Goal: Transaction & Acquisition: Purchase product/service

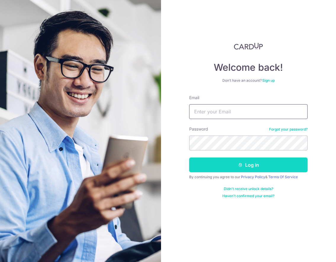
type input "alicelim1178@gmail.com"
click at [239, 167] on icon "submit" at bounding box center [240, 165] width 5 height 5
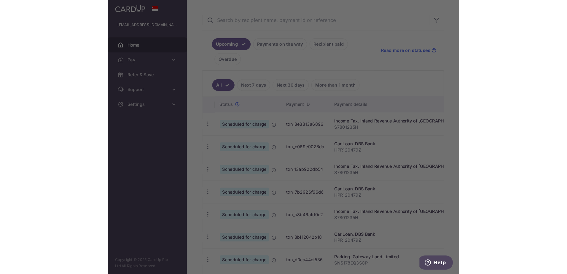
scroll to position [105, 0]
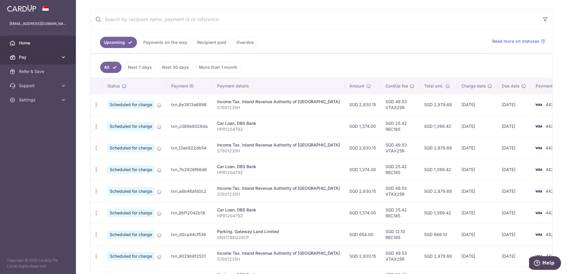
click at [45, 61] on link "Pay" at bounding box center [38, 57] width 76 height 14
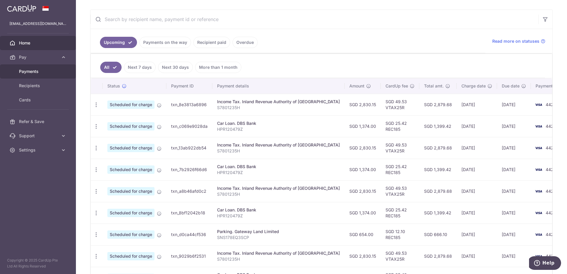
click at [42, 73] on span "Payments" at bounding box center [38, 71] width 39 height 6
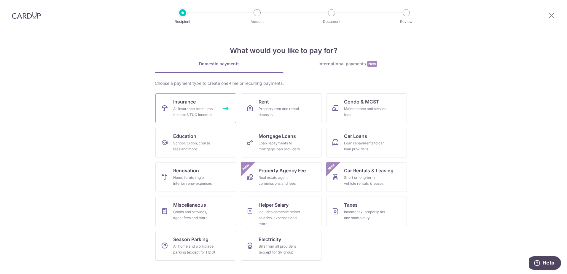
click at [211, 113] on div "All insurance premiums (except NTUC Income)" at bounding box center [194, 112] width 43 height 12
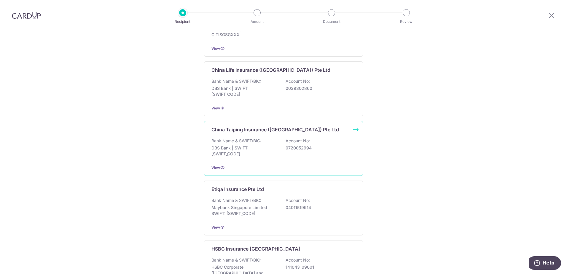
scroll to position [267, 0]
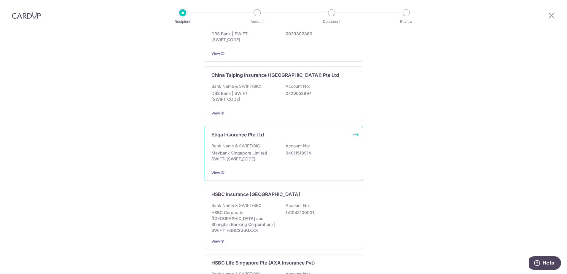
click at [297, 155] on p "04011519914" at bounding box center [318, 153] width 66 height 6
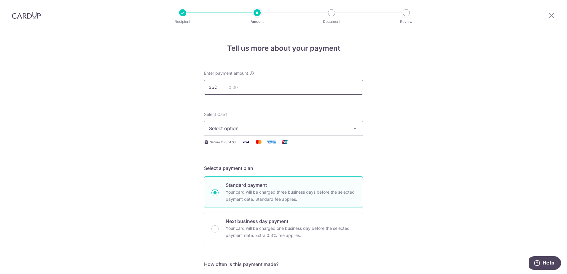
click at [250, 88] on input "text" at bounding box center [283, 87] width 159 height 15
type input "1,193.53"
click at [286, 133] on button "Select option" at bounding box center [283, 128] width 159 height 15
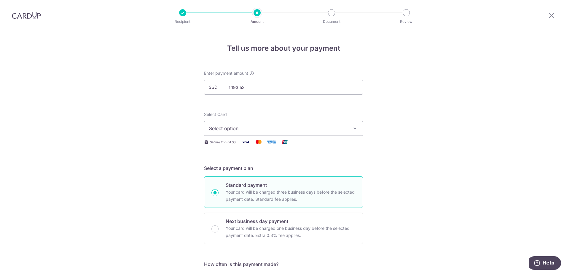
click at [288, 129] on span "Select option" at bounding box center [278, 128] width 138 height 7
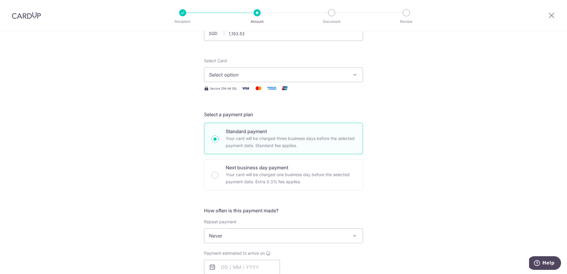
scroll to position [59, 0]
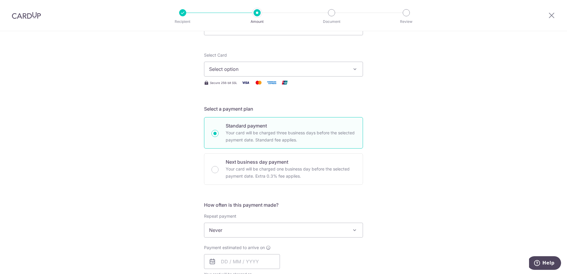
click at [277, 68] on span "Select option" at bounding box center [278, 69] width 138 height 7
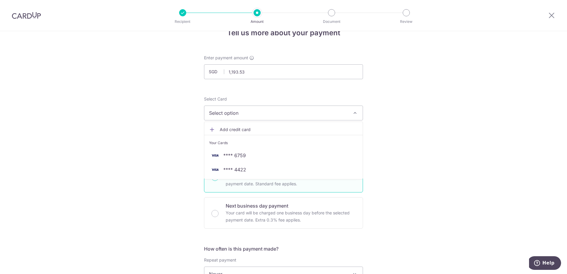
scroll to position [0, 0]
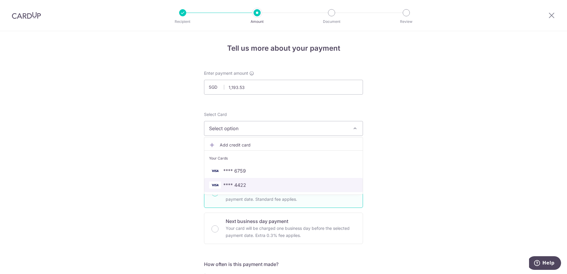
click at [257, 188] on span "**** 4422" at bounding box center [283, 184] width 149 height 7
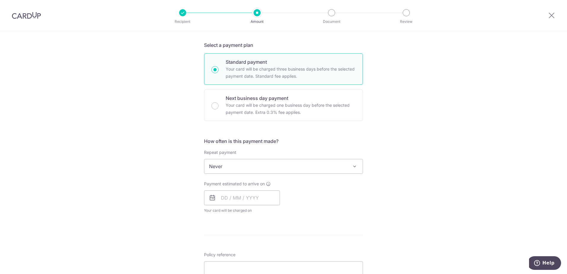
scroll to position [148, 0]
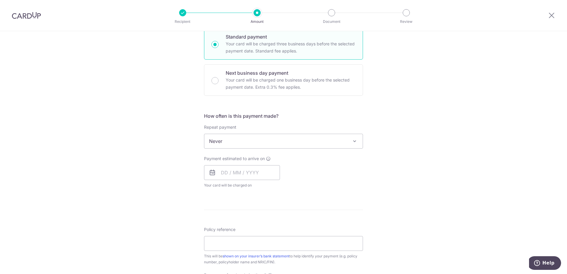
click at [268, 142] on span "Never" at bounding box center [283, 141] width 158 height 14
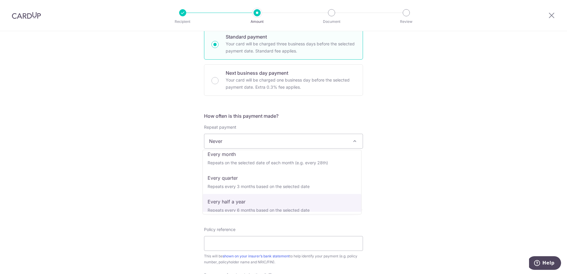
scroll to position [83, 0]
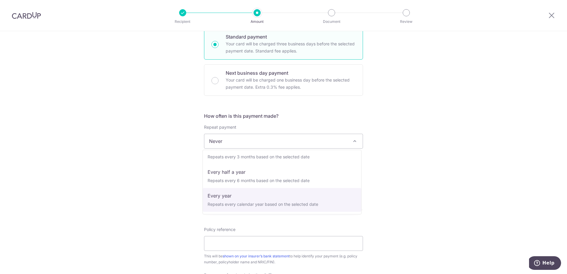
select select "6"
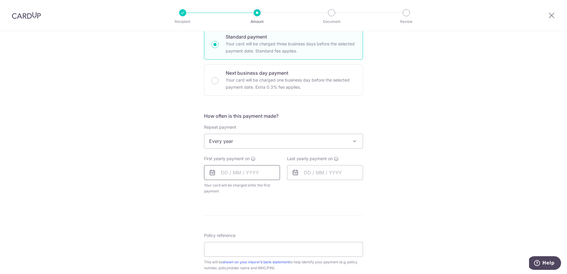
click at [250, 172] on input "text" at bounding box center [242, 172] width 76 height 15
click at [285, 191] on link "Next" at bounding box center [287, 188] width 7 height 7
click at [208, 186] on div "Prev Next Sep Oct Nov [DATE] 2026 2027 2028 2029 2030 2031 2032 2033 2034 2035" at bounding box center [251, 188] width 94 height 14
click at [211, 187] on link "Prev" at bounding box center [214, 188] width 7 height 7
click at [367, 214] on div "Tell us more about your payment Enter payment amount SGD 1,193.53 1193.53 Selec…" at bounding box center [283, 154] width 567 height 542
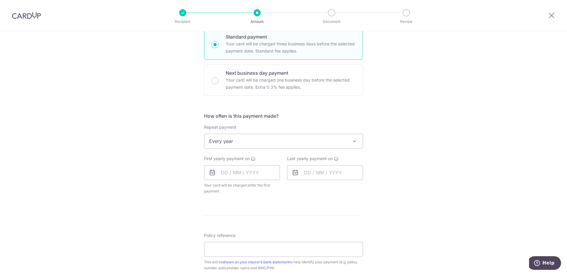
click at [245, 201] on form "Enter payment amount SGD 1,193.53 1193.53 Select Card **** 4422 Add credit card…" at bounding box center [283, 159] width 159 height 475
click at [251, 170] on input "text" at bounding box center [242, 172] width 76 height 15
drag, startPoint x: 276, startPoint y: 237, endPoint x: 319, endPoint y: 228, distance: 44.0
click at [276, 237] on link "19" at bounding box center [275, 238] width 9 height 9
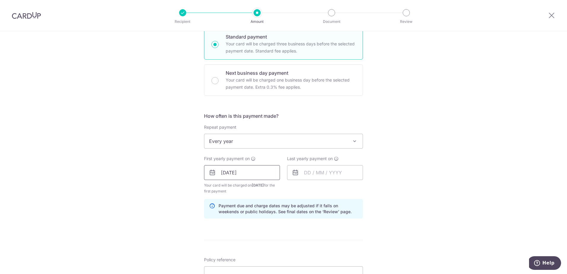
click at [258, 176] on input "[DATE]" at bounding box center [242, 172] width 76 height 15
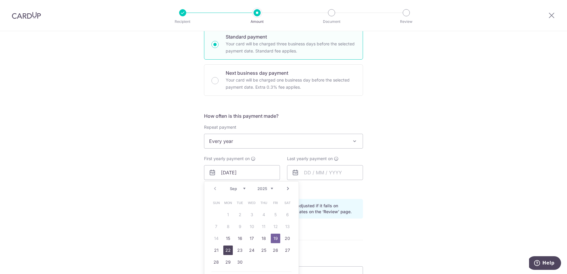
click at [227, 249] on link "22" at bounding box center [227, 249] width 9 height 9
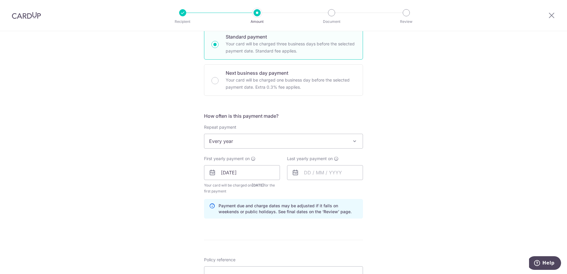
click at [408, 188] on div "Tell us more about your payment Enter payment amount SGD 1,193.53 1193.53 Selec…" at bounding box center [283, 166] width 567 height 566
click at [254, 174] on input "[DATE]" at bounding box center [242, 172] width 76 height 15
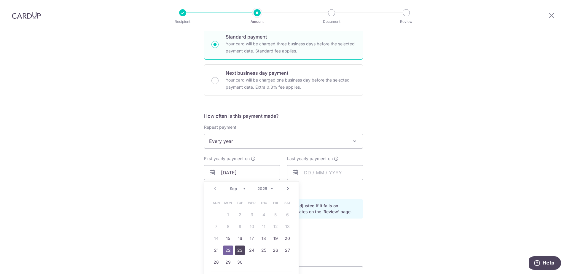
click at [239, 253] on link "23" at bounding box center [239, 249] width 9 height 9
type input "[DATE]"
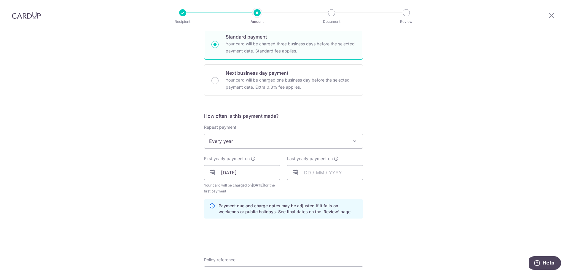
click at [412, 138] on div "Tell us more about your payment Enter payment amount SGD 1,193.53 1193.53 Selec…" at bounding box center [283, 166] width 567 height 566
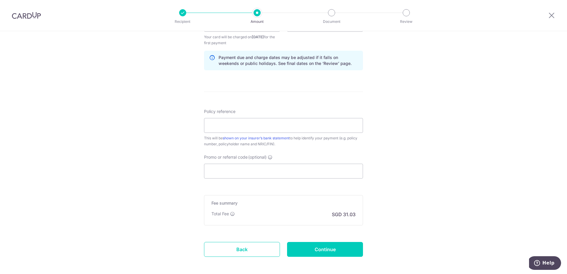
scroll to position [148, 0]
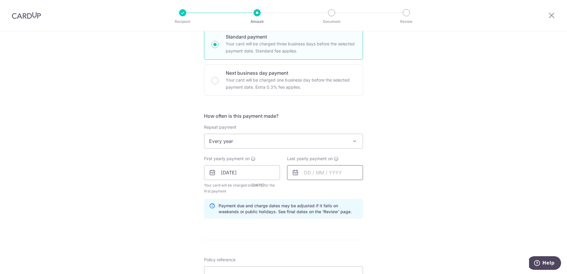
click at [320, 173] on input "text" at bounding box center [325, 172] width 76 height 15
click at [354, 188] on select "2025 2026 2027 2028 2029 2030 2031 2032 2033 2034 2035" at bounding box center [348, 188] width 16 height 5
click at [412, 185] on div "Tell us more about your payment Enter payment amount SGD 1,193.53 1193.53 Selec…" at bounding box center [283, 166] width 567 height 566
click at [333, 175] on input "text" at bounding box center [325, 172] width 76 height 15
click at [351, 188] on select "2025 2026 2027 2028 2029 2030 2031 2032 2033 2034 2035" at bounding box center [348, 188] width 16 height 5
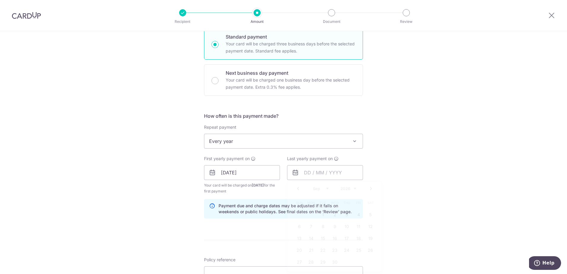
click at [400, 180] on div "Tell us more about your payment Enter payment amount SGD 1,193.53 1193.53 Selec…" at bounding box center [283, 166] width 567 height 566
click at [311, 172] on input "text" at bounding box center [325, 172] width 76 height 15
click at [324, 250] on link "23" at bounding box center [322, 249] width 9 height 9
click at [347, 169] on input "[DATE]" at bounding box center [325, 172] width 76 height 15
click at [347, 186] on select "2025 2026 2027 2028 2029 2030 2031 2032 2033 2034 2035" at bounding box center [348, 188] width 16 height 5
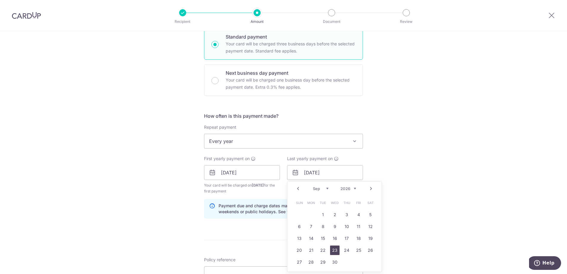
click at [334, 252] on link "23" at bounding box center [334, 249] width 9 height 9
type input "[DATE]"
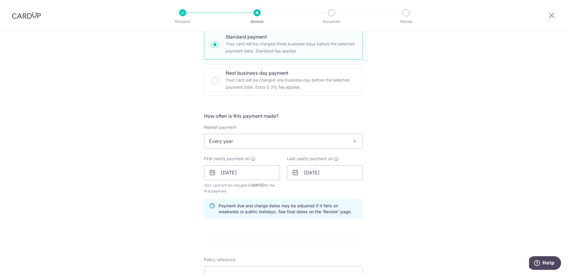
click at [408, 177] on div "Tell us more about your payment Enter payment amount SGD 1,193.53 1193.53 Selec…" at bounding box center [283, 166] width 567 height 566
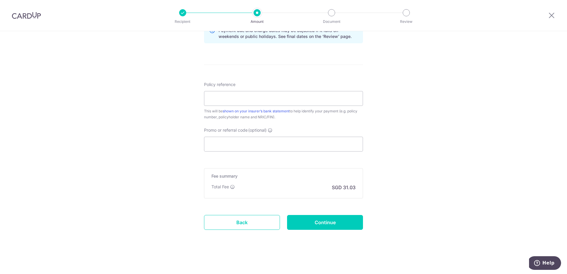
scroll to position [324, 0]
click at [242, 140] on input "Promo or referral code (optional)" at bounding box center [283, 143] width 159 height 15
paste input "3HOME25R"
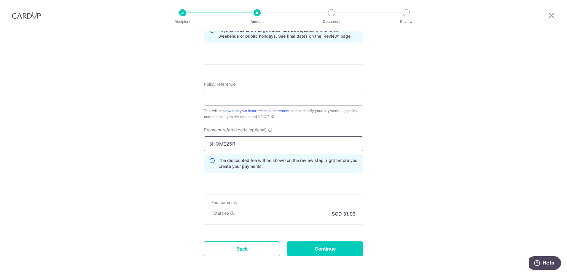
type input "3HOME25R"
click at [410, 105] on div "Tell us more about your payment Enter payment amount SGD 1,193.53 1193.53 Selec…" at bounding box center [283, 3] width 567 height 593
click at [262, 95] on input "Policy reference" at bounding box center [283, 98] width 159 height 15
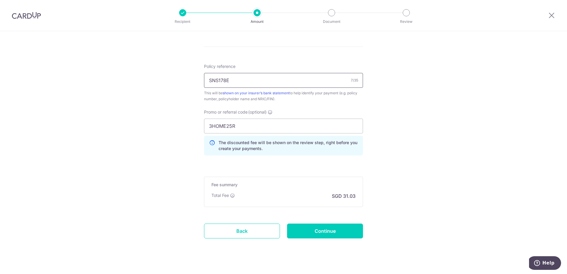
scroll to position [350, 0]
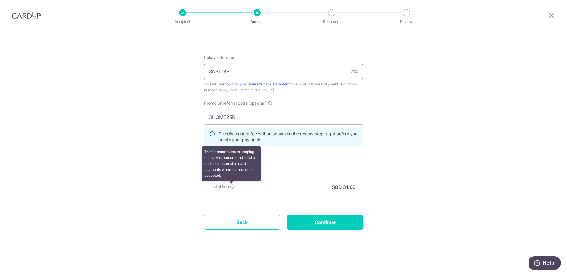
type input "SNS178E"
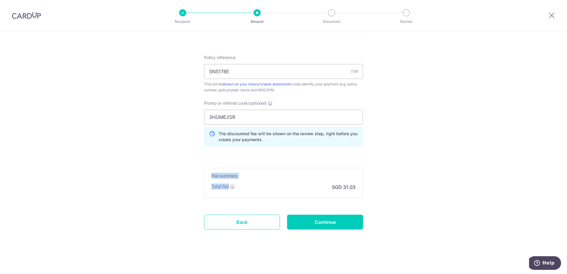
drag, startPoint x: 232, startPoint y: 186, endPoint x: 339, endPoint y: 158, distance: 110.9
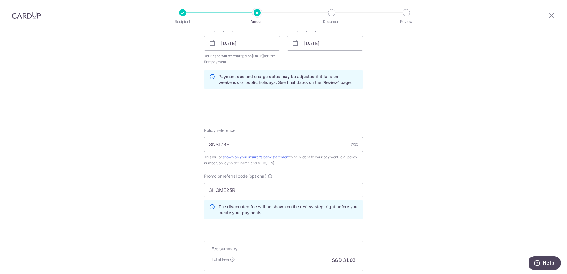
scroll to position [326, 0]
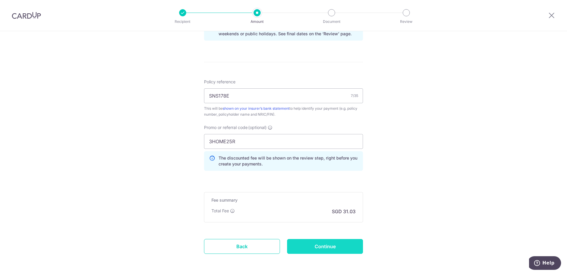
click at [326, 246] on input "Continue" at bounding box center [325, 246] width 76 height 15
type input "Create Schedule"
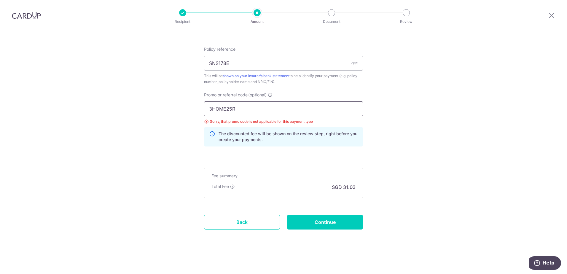
drag, startPoint x: 238, startPoint y: 108, endPoint x: 182, endPoint y: 108, distance: 56.0
paste input "REC185"
type input "REC185"
click at [317, 221] on input "Continue" at bounding box center [325, 222] width 76 height 15
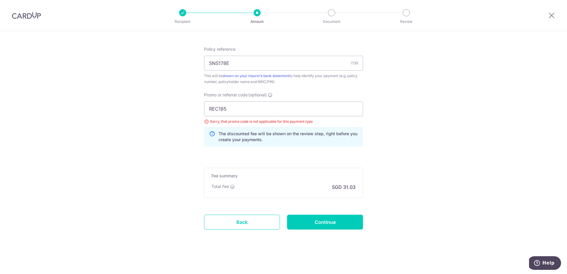
type input "Update Schedule"
